Goal: Book appointment/travel/reservation

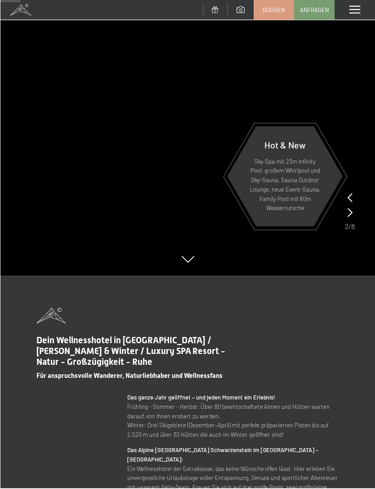
scroll to position [216, 0]
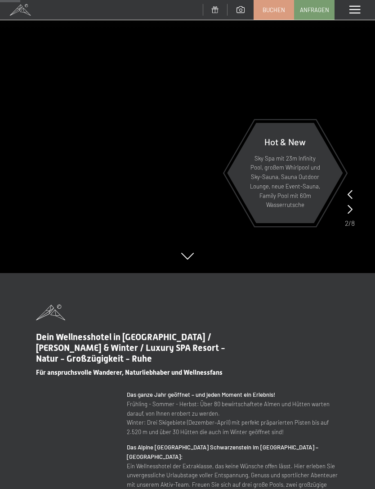
click at [288, 269] on video at bounding box center [187, 28] width 375 height 489
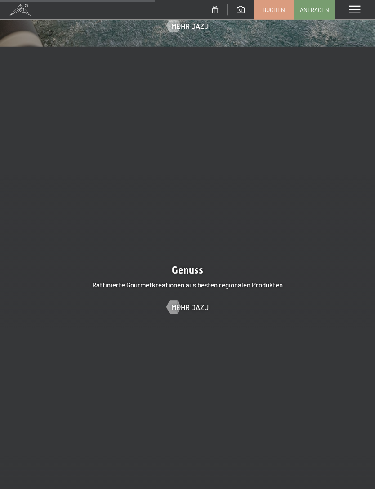
scroll to position [1366, 0]
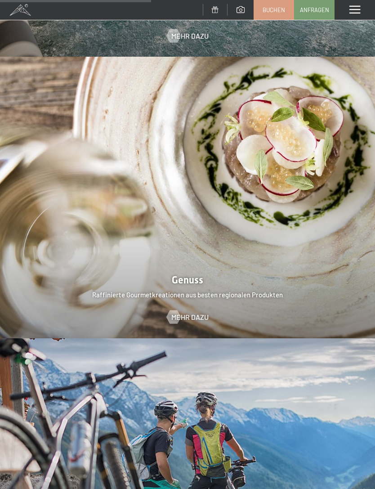
click at [361, 18] on div "Menü" at bounding box center [354, 10] width 40 height 20
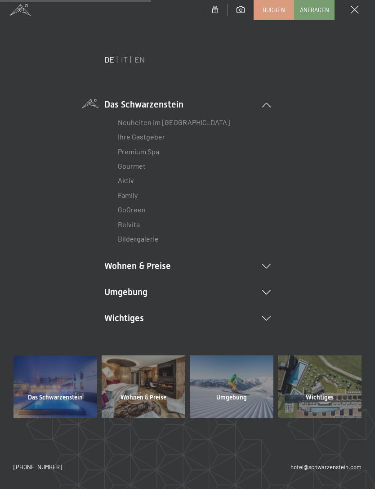
click at [123, 195] on link "Family" at bounding box center [128, 195] width 20 height 9
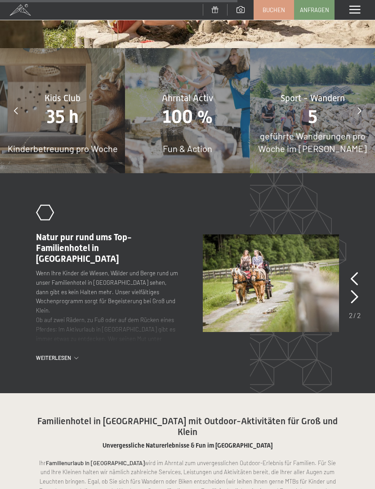
scroll to position [2706, 0]
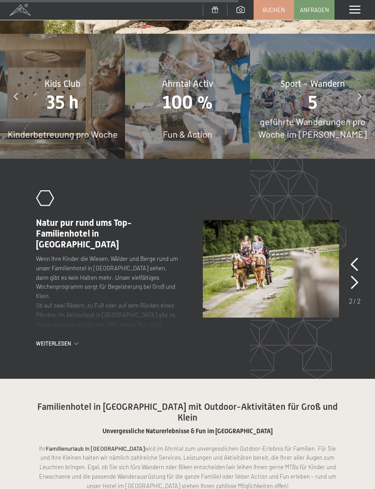
click at [49, 339] on span "Weiterlesen" at bounding box center [55, 343] width 38 height 8
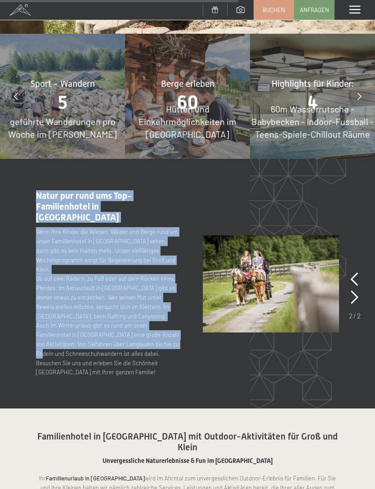
click at [45, 320] on p "Wenn Ihre Kinder die Wiesen, Wälder und Berge rund um unser Familienhotel in Sü…" at bounding box center [108, 302] width 144 height 150
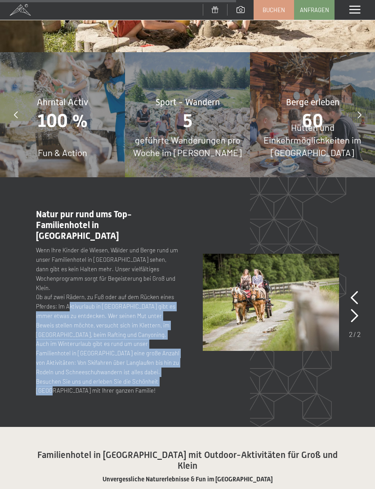
scroll to position [2687, 0]
click at [272, 339] on div ".st0{fill:none;stroke:#FFFFFF;stroke-width:2;stroke-linecap:round;stroke-miterl…" at bounding box center [187, 302] width 303 height 187
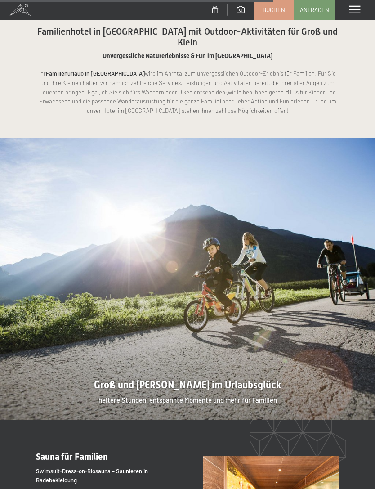
scroll to position [3110, 0]
click at [250, 261] on div at bounding box center [187, 278] width 375 height 281
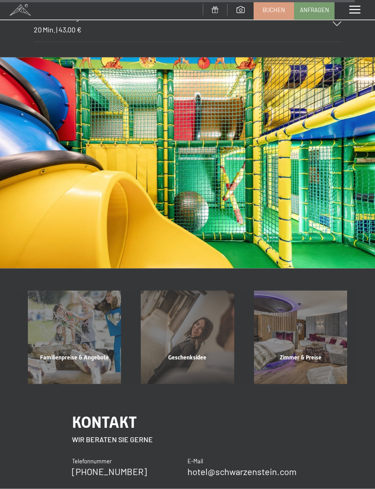
scroll to position [4109, 0]
click at [58, 290] on div "Familienpreise & Angebote Mehr erfahren" at bounding box center [74, 336] width 113 height 93
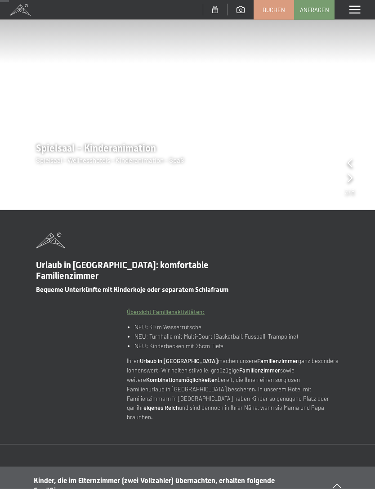
scroll to position [84, 0]
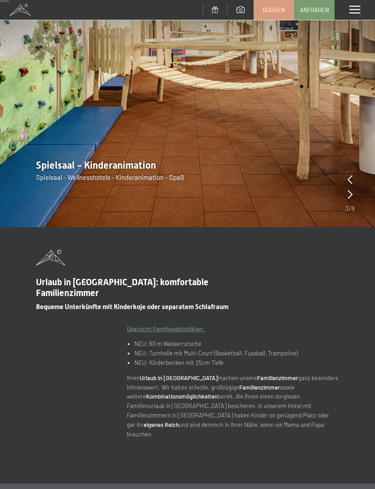
click at [271, 15] on link "Buchen" at bounding box center [274, 9] width 40 height 19
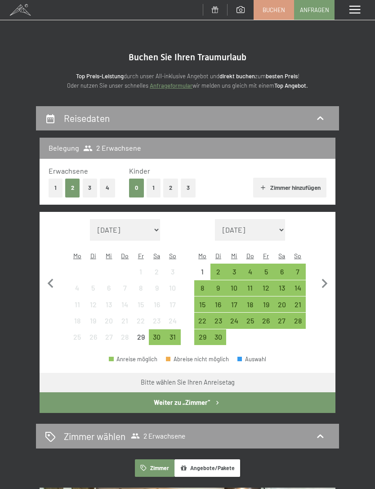
click at [167, 191] on button "2" at bounding box center [170, 187] width 15 height 18
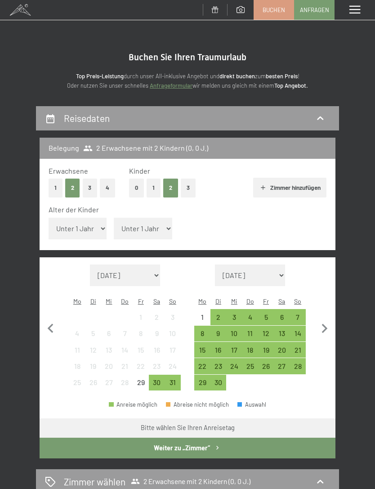
click at [129, 223] on select "Unter 1 Jahr 1 Jahr 2 Jahre 3 Jahre 4 Jahre 5 Jahre 6 Jahre 7 Jahre 8 Jahre 9 J…" at bounding box center [143, 229] width 58 height 22
click at [67, 223] on select "Unter 1 Jahr 1 Jahr 2 Jahre 3 Jahre 4 Jahre 5 Jahre 6 Jahre 7 Jahre 8 Jahre 9 J…" at bounding box center [78, 229] width 58 height 22
select select "3"
click at [282, 264] on select "[DATE] [DATE] [DATE] [DATE] [DATE] [DATE] [PERSON_NAME][DATE] [DATE] [DATE] [DA…" at bounding box center [250, 275] width 70 height 22
select select "[DATE]"
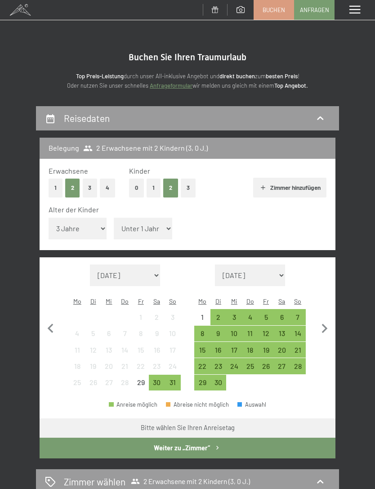
select select "[DATE]"
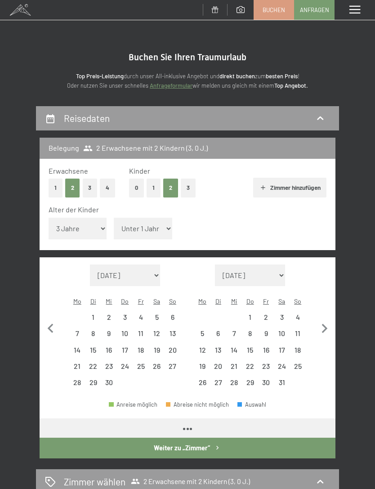
select select "[DATE]"
click at [100, 264] on select "[DATE] [DATE] [DATE] [DATE] [DATE] [DATE] [DATE] [PERSON_NAME][DATE] [DATE] [DA…" at bounding box center [125, 275] width 70 height 22
click at [107, 264] on select "[DATE] [DATE] [DATE] [DATE] [DATE] [DATE] [DATE] [PERSON_NAME][DATE] [DATE] [DA…" at bounding box center [125, 275] width 70 height 22
select select "[DATE]"
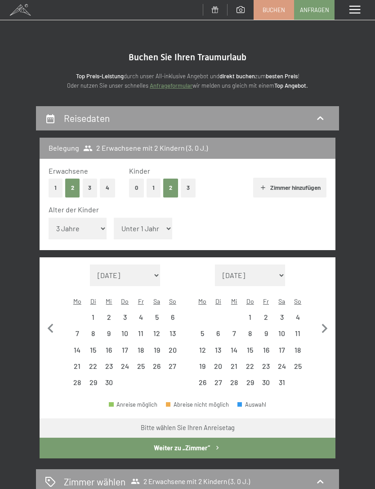
select select "[DATE]"
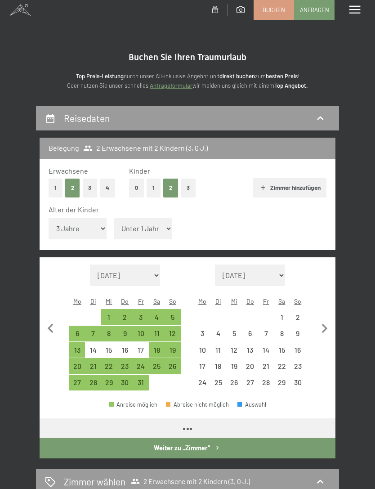
select select "[DATE]"
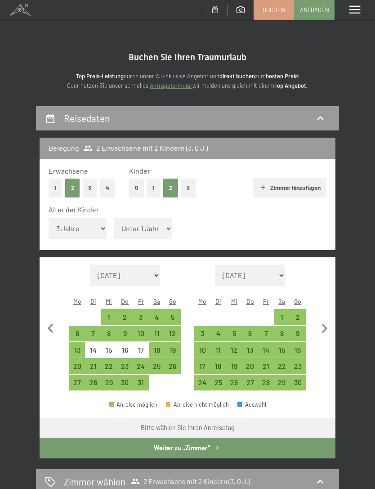
click at [271, 293] on div "Fr" at bounding box center [266, 301] width 16 height 16
click at [319, 264] on button "button" at bounding box center [324, 327] width 19 height 126
select select "[DATE]"
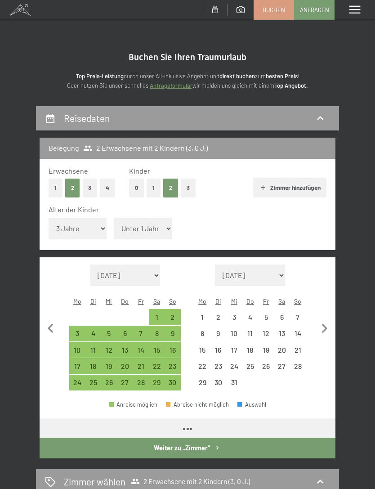
select select "[DATE]"
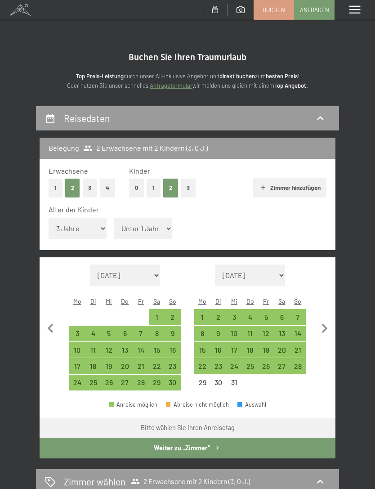
click at [311, 306] on div "Monat/Jahr [DATE] [DATE] [DATE] [DATE] [DATE] [DATE] [DATE] [PERSON_NAME][DATE]…" at bounding box center [188, 327] width 278 height 126
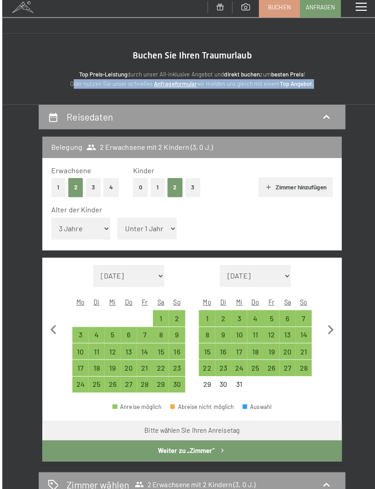
click at [49, 319] on icon "button" at bounding box center [50, 328] width 19 height 19
select select "[DATE]"
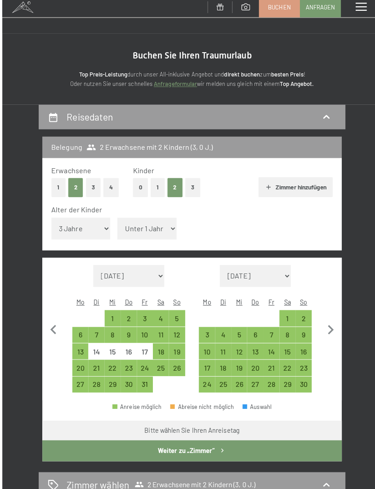
click at [176, 329] on div "12" at bounding box center [172, 336] width 14 height 14
select select "[DATE]"
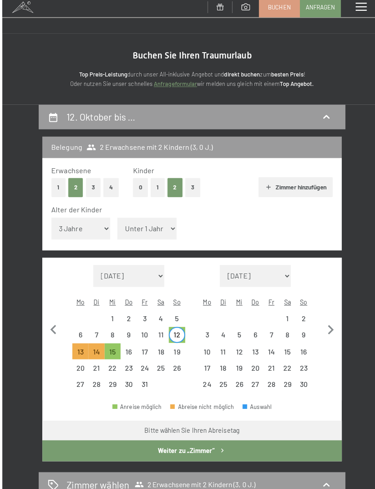
click at [179, 346] on div "19" at bounding box center [172, 353] width 14 height 14
select select "[DATE]"
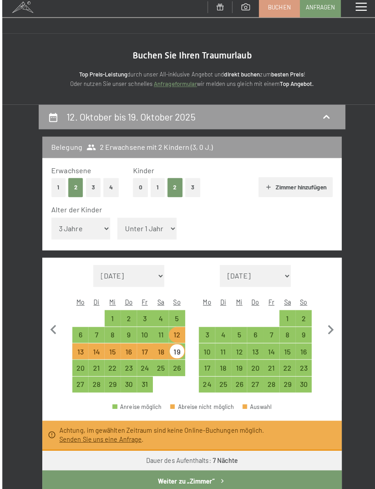
click at [178, 346] on div "19" at bounding box center [172, 353] width 14 height 14
select select "[DATE]"
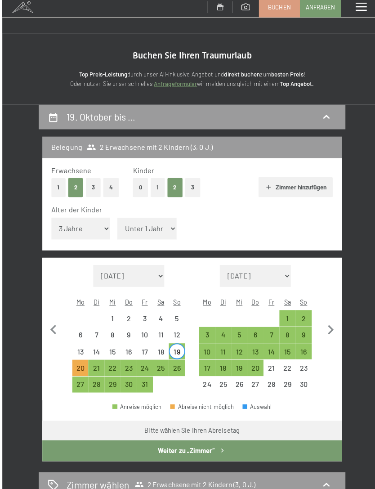
click at [139, 362] on div "24" at bounding box center [141, 369] width 14 height 14
select select "[DATE]"
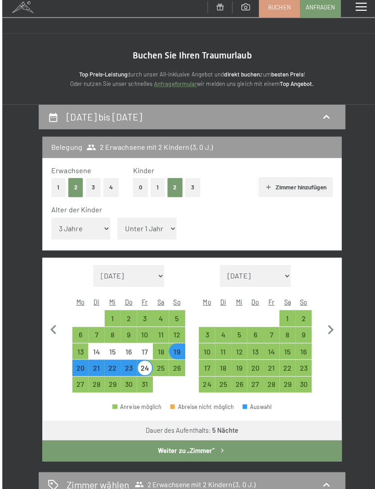
click at [227, 437] on button "Weiter zu „Zimmer“" at bounding box center [188, 447] width 296 height 21
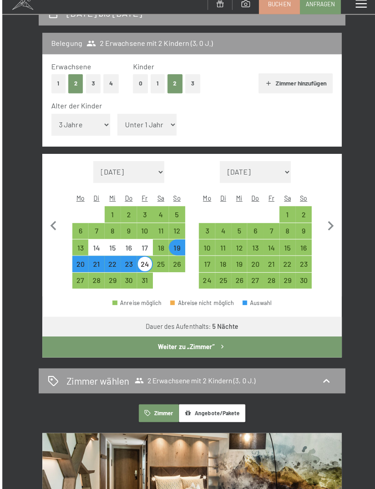
select select "[DATE]"
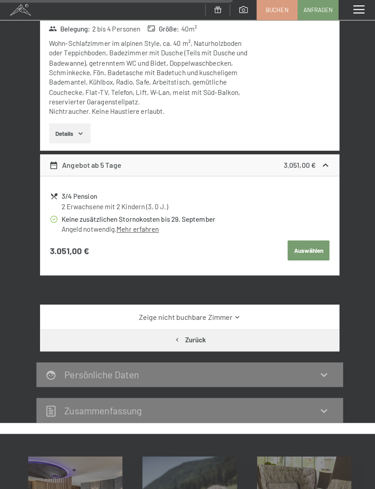
scroll to position [743, 0]
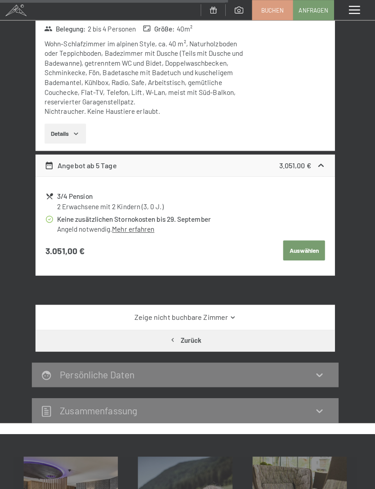
click at [212, 309] on link "Zeige nicht buchbare Zimmer" at bounding box center [188, 313] width 278 height 10
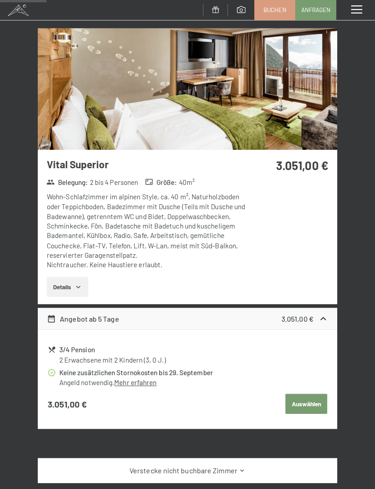
scroll to position [590, 0]
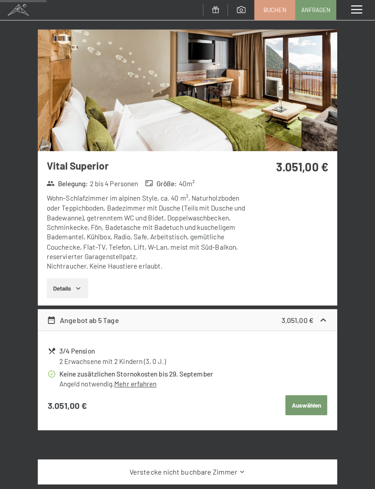
click at [67, 278] on button "Details" at bounding box center [69, 285] width 41 height 20
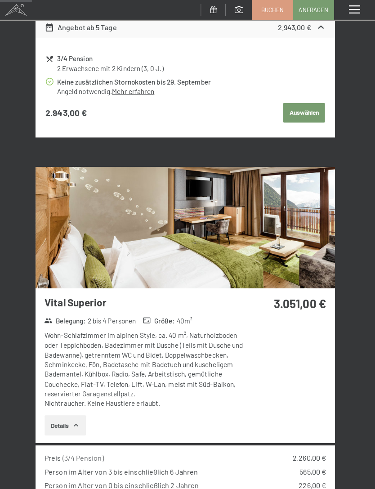
scroll to position [455, 0]
click at [84, 228] on img at bounding box center [188, 224] width 296 height 120
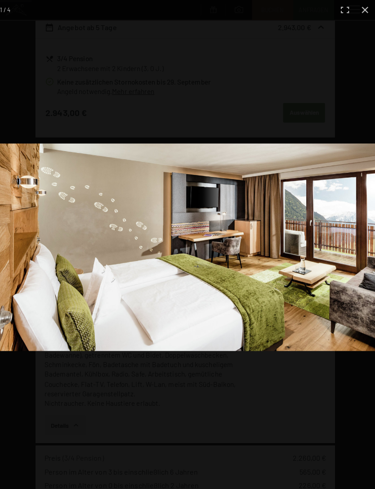
click at [57, 114] on div at bounding box center [187, 244] width 375 height 489
